Goal: Check status: Check status

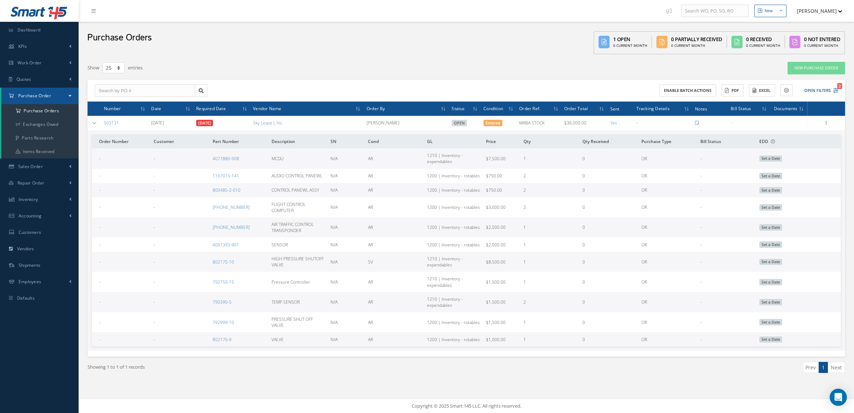
select select "25"
click at [98, 119] on td at bounding box center [95, 123] width 14 height 14
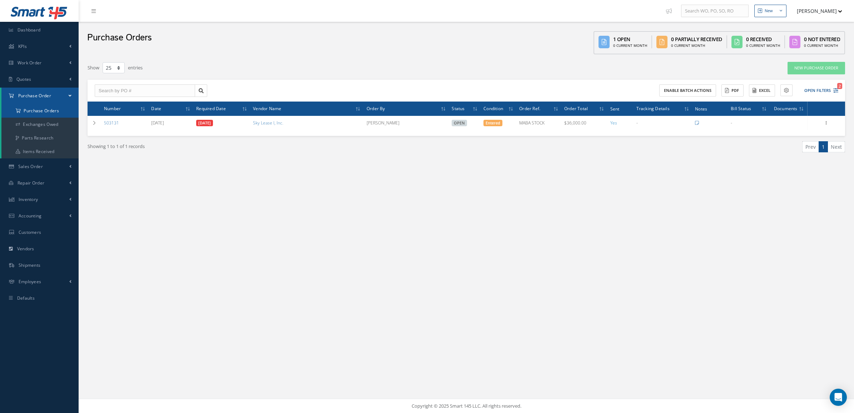
click at [37, 110] on a=1&status_id=2&status_id=3&status_id=5&collapsedFilters"] "Purchase Orders" at bounding box center [39, 111] width 77 height 14
select select "25"
click at [165, 41] on div "Purchase Orders 0 Open 0 Current Month 0 Partially Received 0 Current Month 1 R…" at bounding box center [466, 40] width 775 height 36
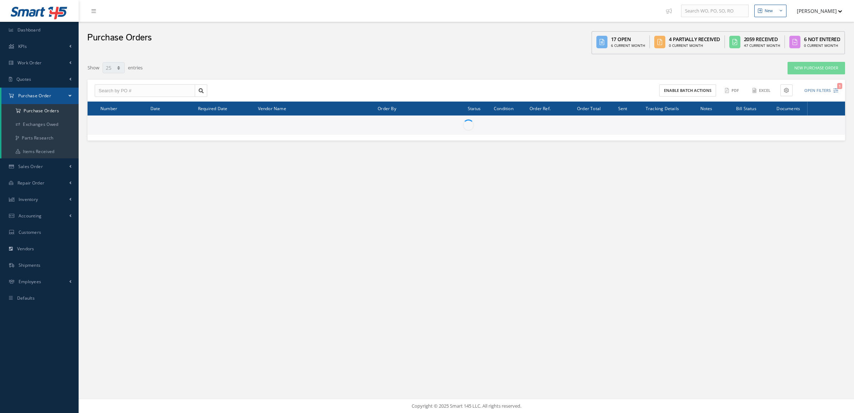
select select "25"
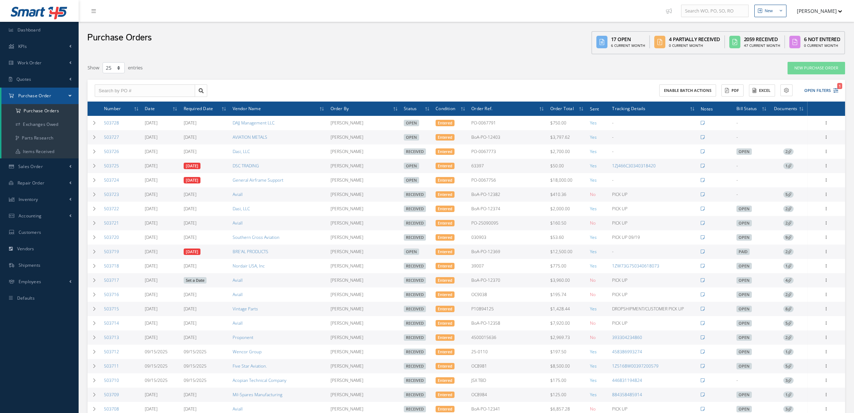
select select "25"
